Goal: Task Accomplishment & Management: Manage account settings

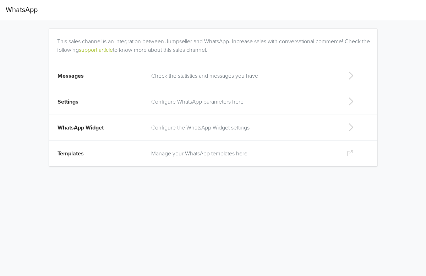
click at [219, 155] on p "Manage your WhatsApp templates here" at bounding box center [243, 154] width 184 height 9
click at [196, 74] on p "Check the statistics and messages you have" at bounding box center [243, 76] width 184 height 9
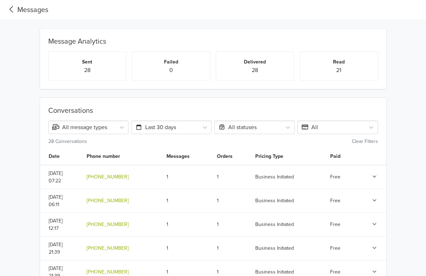
click at [375, 177] on icon at bounding box center [375, 177] width 4 height 2
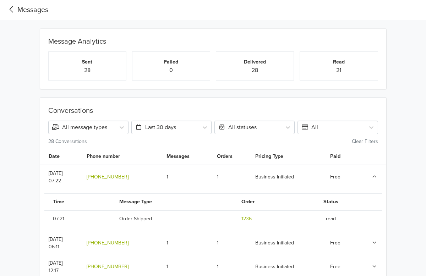
click at [374, 176] on icon at bounding box center [375, 177] width 4 height 2
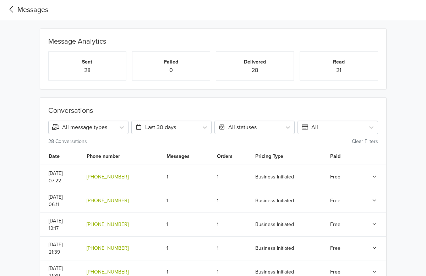
click at [12, 9] on icon at bounding box center [12, 10] width 12 height 10
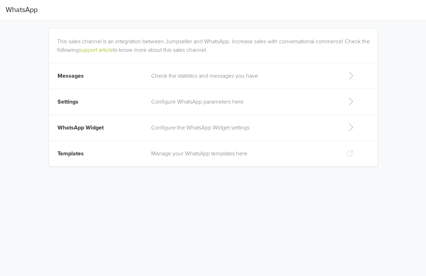
click at [223, 105] on p "Configure WhatsApp parameters here" at bounding box center [243, 102] width 184 height 9
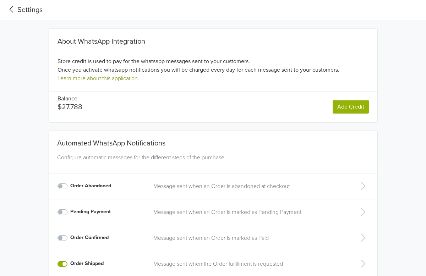
click at [115, 79] on link "Learn more about this application." at bounding box center [99, 78] width 82 height 7
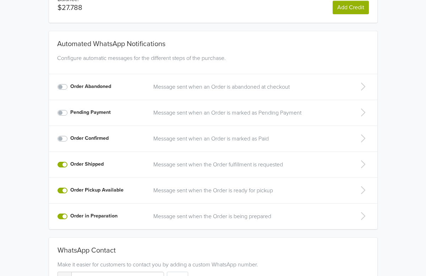
scroll to position [102, 0]
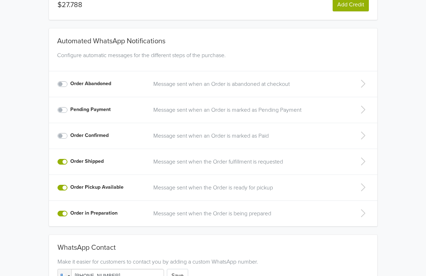
click at [362, 164] on icon at bounding box center [363, 161] width 14 height 11
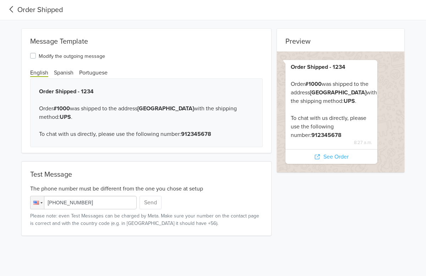
click at [81, 92] on b "Order Shipped - 1234" at bounding box center [66, 91] width 55 height 7
click at [65, 88] on b "Order Shipped - 1234" at bounding box center [66, 91] width 55 height 7
click at [70, 67] on div "Modify the outgoing message English Spanish Portuguese" at bounding box center [147, 65] width 250 height 26
click at [69, 71] on span "Spanish" at bounding box center [64, 73] width 20 height 8
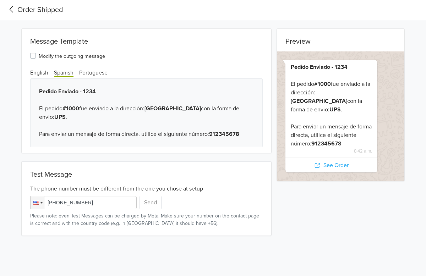
click at [39, 55] on label "Modify the outgoing message" at bounding box center [72, 56] width 66 height 9
click at [0, 0] on input "Modify the outgoing message" at bounding box center [0, 0] width 0 height 0
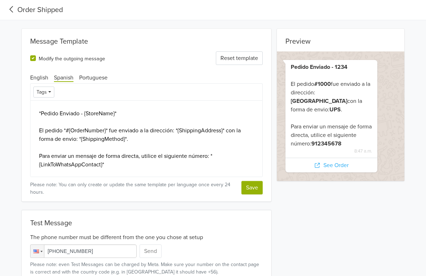
click at [9, 8] on icon at bounding box center [12, 10] width 12 height 10
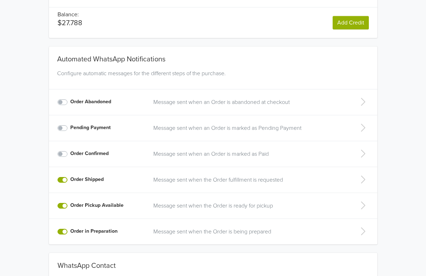
scroll to position [86, 0]
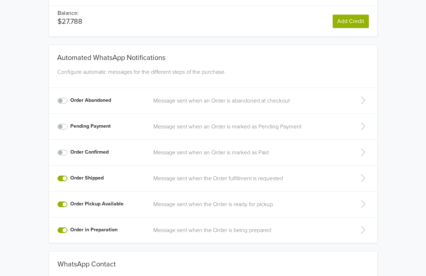
click at [363, 228] on icon at bounding box center [363, 230] width 4 height 8
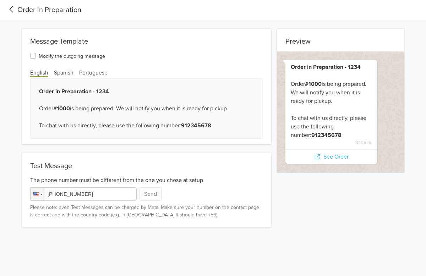
click at [11, 12] on icon at bounding box center [12, 10] width 12 height 10
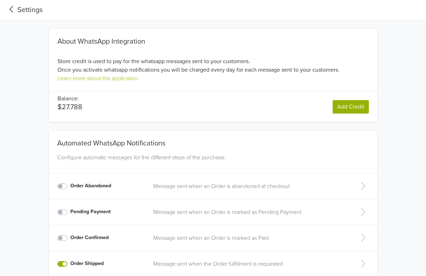
click at [12, 8] on icon at bounding box center [12, 10] width 12 height 10
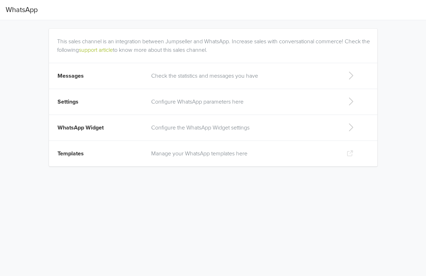
click at [206, 101] on p "Configure WhatsApp parameters here" at bounding box center [243, 102] width 184 height 9
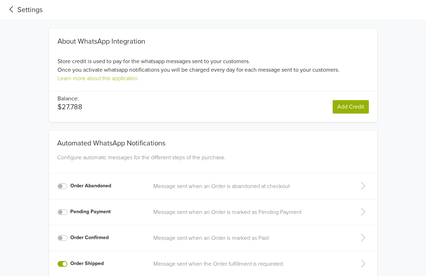
click at [11, 8] on icon at bounding box center [12, 10] width 12 height 10
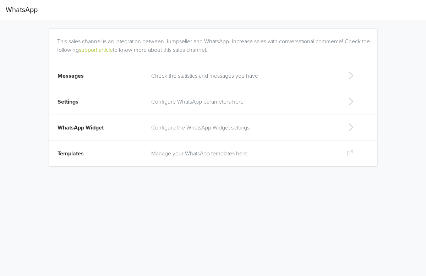
click at [193, 77] on p "Check the statistics and messages you have" at bounding box center [243, 76] width 184 height 9
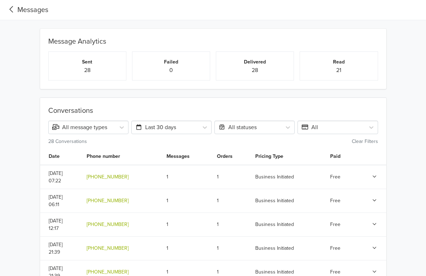
click at [9, 11] on icon at bounding box center [12, 10] width 12 height 10
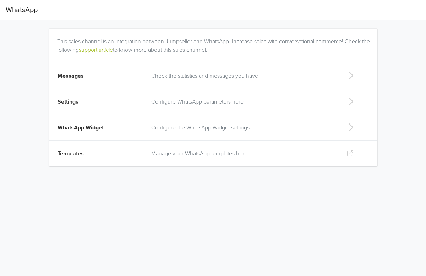
click at [168, 104] on p "Configure WhatsApp parameters here" at bounding box center [243, 102] width 184 height 9
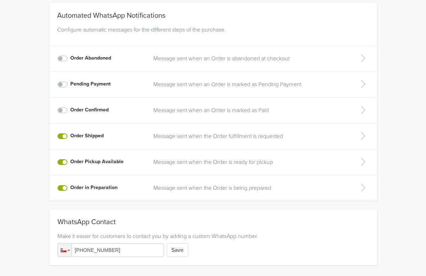
scroll to position [129, 0]
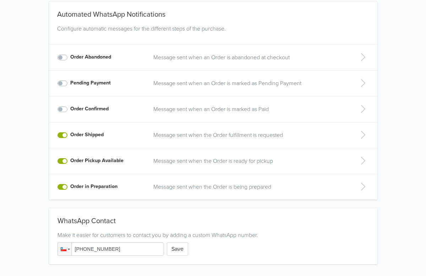
click at [231, 135] on p "Message sent when the Order fulfillment is requested" at bounding box center [248, 135] width 191 height 9
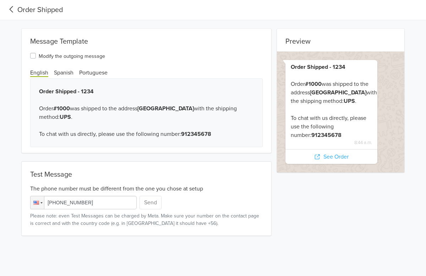
click at [9, 11] on icon at bounding box center [12, 10] width 12 height 10
